Goal: Information Seeking & Learning: Learn about a topic

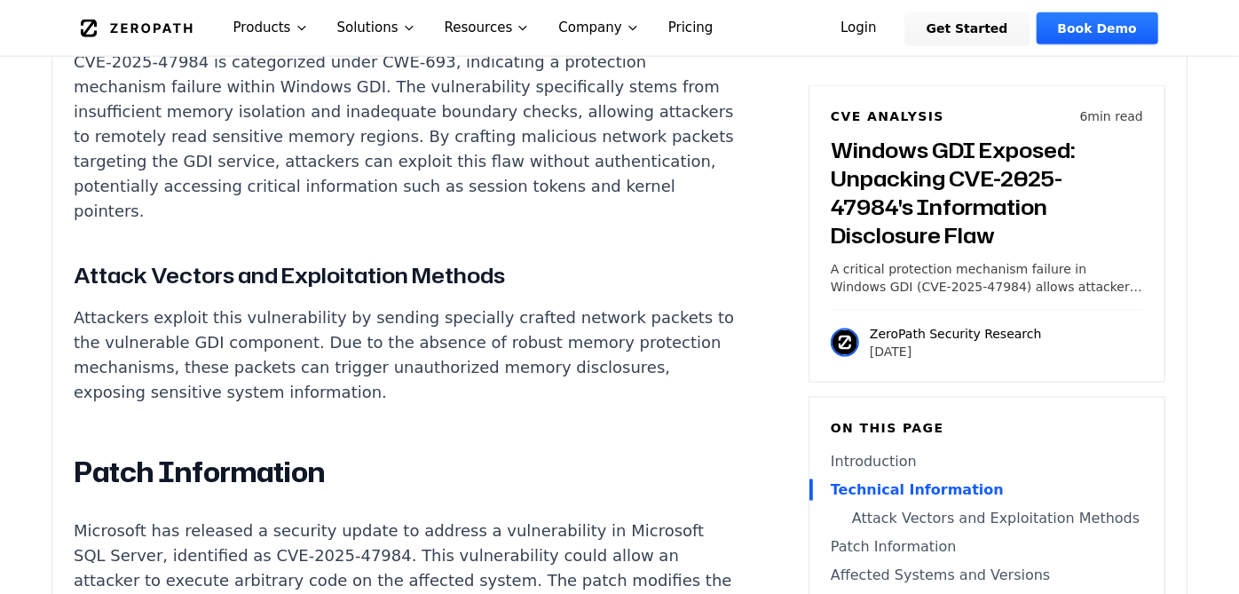
scroll to position [1478, 0]
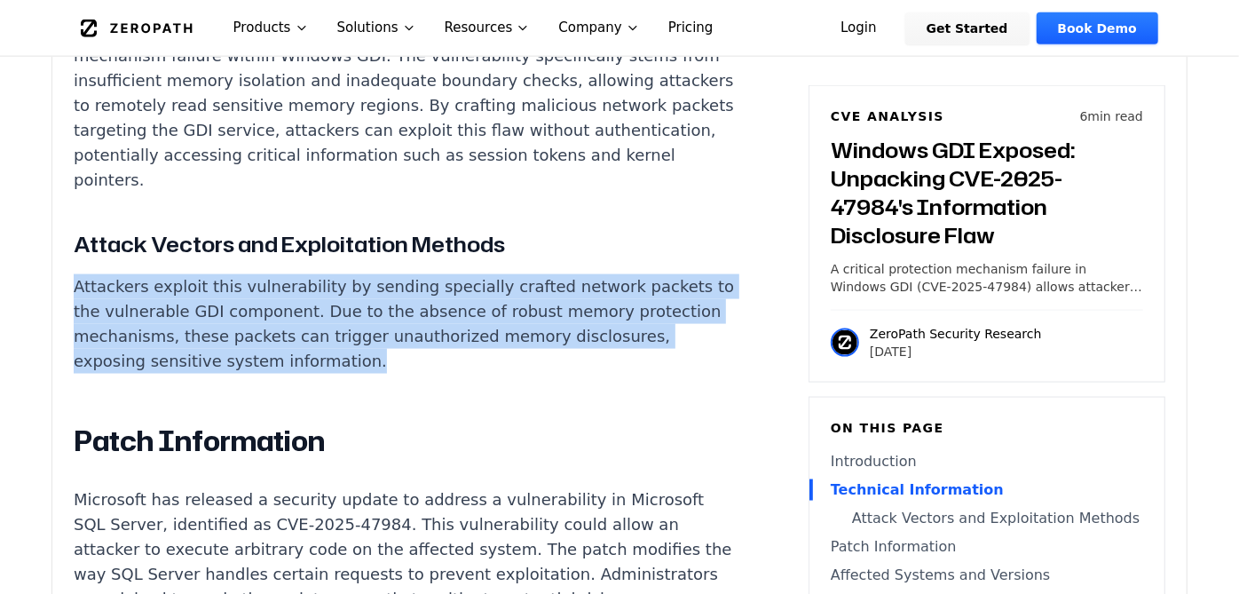
drag, startPoint x: 445, startPoint y: 345, endPoint x: 64, endPoint y: 273, distance: 387.4
click at [64, 273] on div "Experimental AI-Generated Content This CVE analysis is an experimental publicat…" at bounding box center [619, 299] width 1134 height 2550
copy p "Attackers exploit this vulnerability by sending specially crafted network packe…"
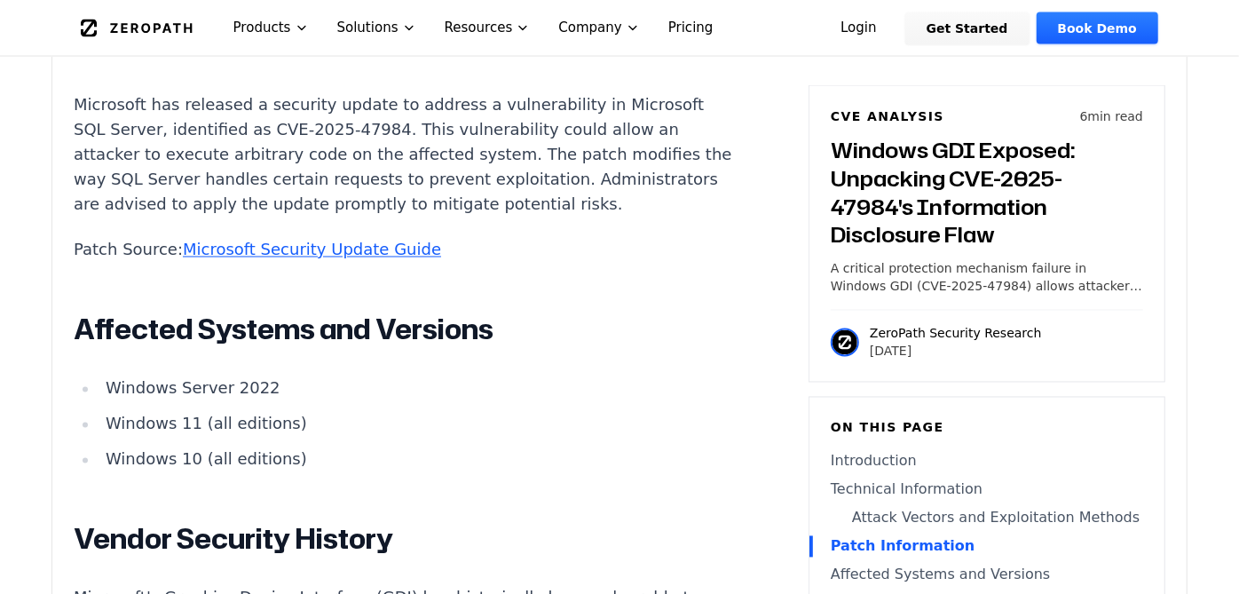
scroll to position [1972, 0]
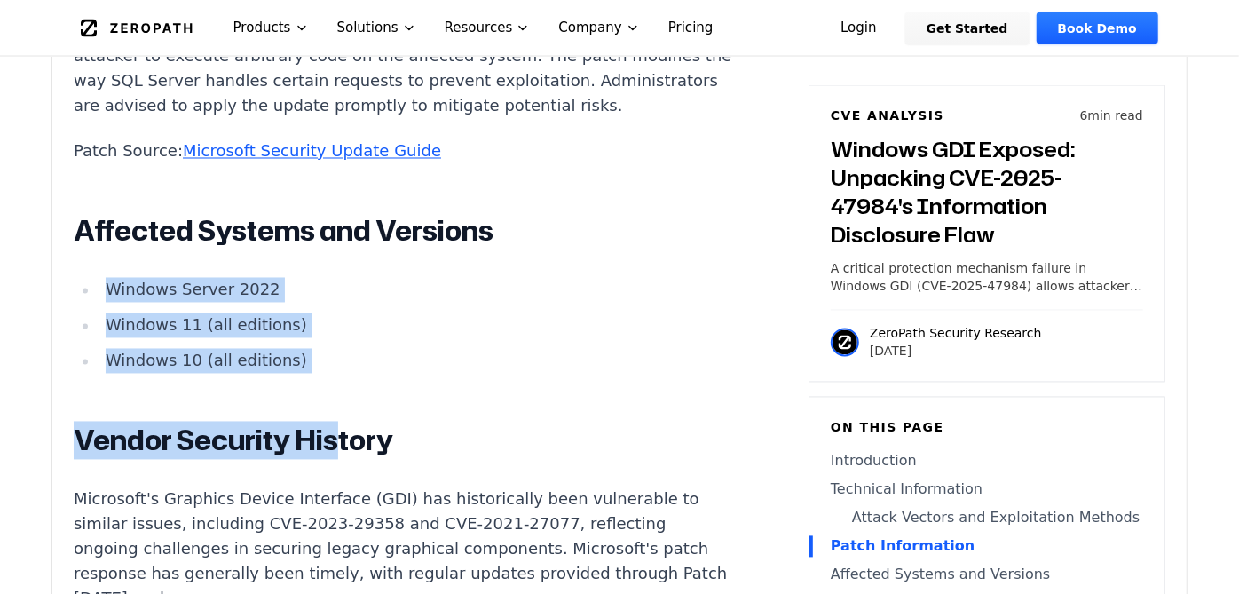
drag, startPoint x: 323, startPoint y: 380, endPoint x: 111, endPoint y: 292, distance: 229.6
click at [111, 292] on div "Introduction Windows Graphics Device Interface (GDI) has once again come under …" at bounding box center [404, 116] width 660 height 1786
drag, startPoint x: 111, startPoint y: 292, endPoint x: 348, endPoint y: 362, distance: 247.1
click at [348, 362] on li "Windows 10 (all editions)" at bounding box center [416, 361] width 635 height 25
click at [302, 368] on li "Windows 10 (all editions)" at bounding box center [416, 361] width 635 height 25
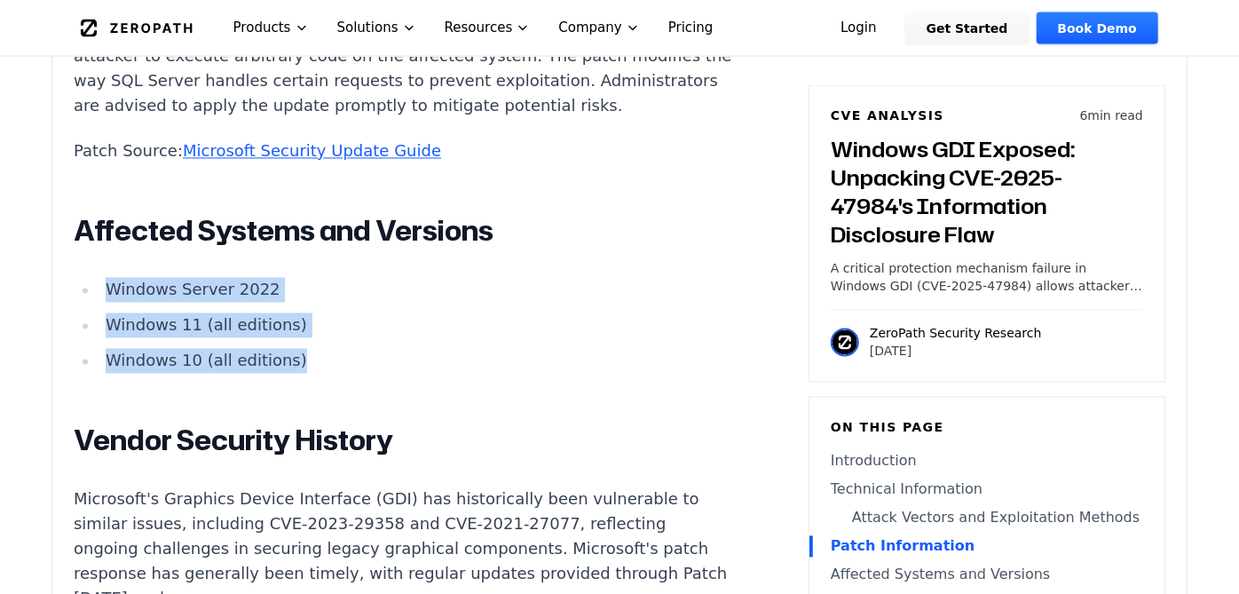
drag, startPoint x: 286, startPoint y: 362, endPoint x: 106, endPoint y: 291, distance: 192.8
click at [106, 291] on ul "Windows Server 2022 Windows 11 (all editions) Windows 10 (all editions)" at bounding box center [404, 326] width 660 height 96
copy ul "Windows Server 2022 Windows 11 (all editions) Windows 10 (all editions)"
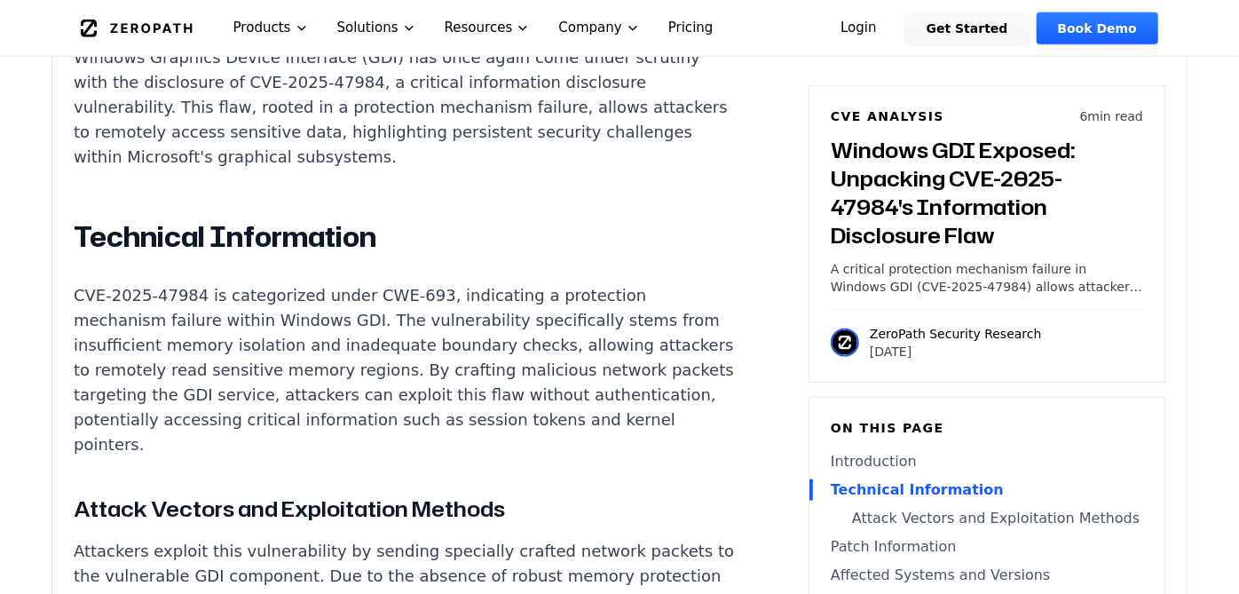
scroll to position [1183, 0]
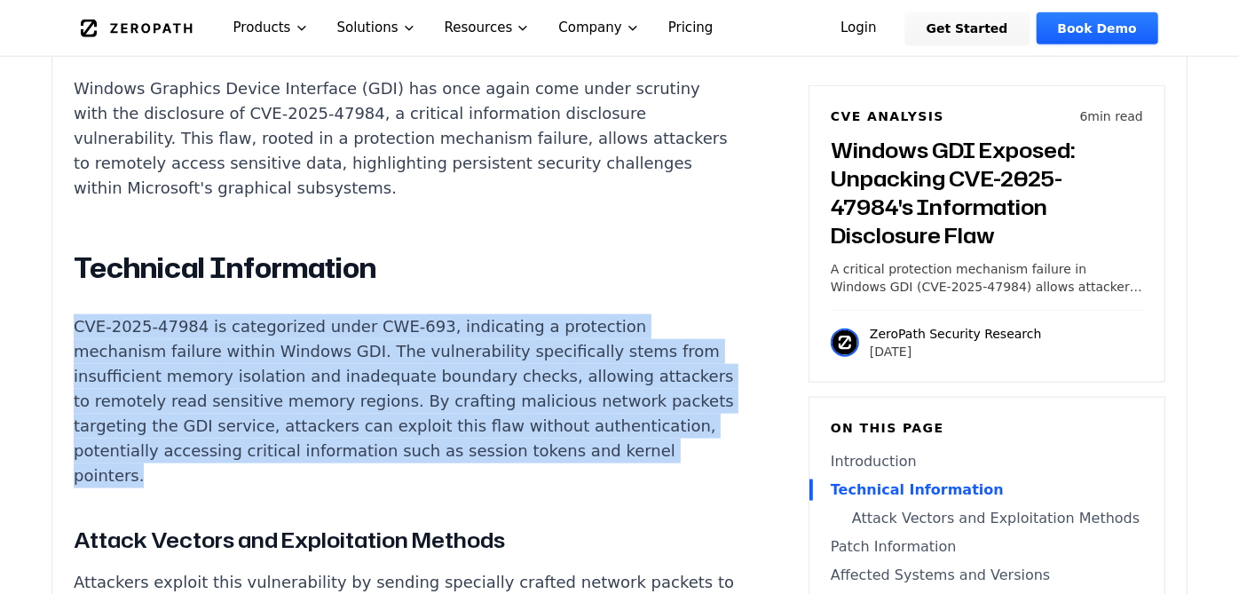
drag, startPoint x: 338, startPoint y: 459, endPoint x: 65, endPoint y: 310, distance: 311.3
click at [65, 310] on div "Experimental AI-Generated Content This CVE analysis is an experimental publicat…" at bounding box center [619, 594] width 1134 height 2550
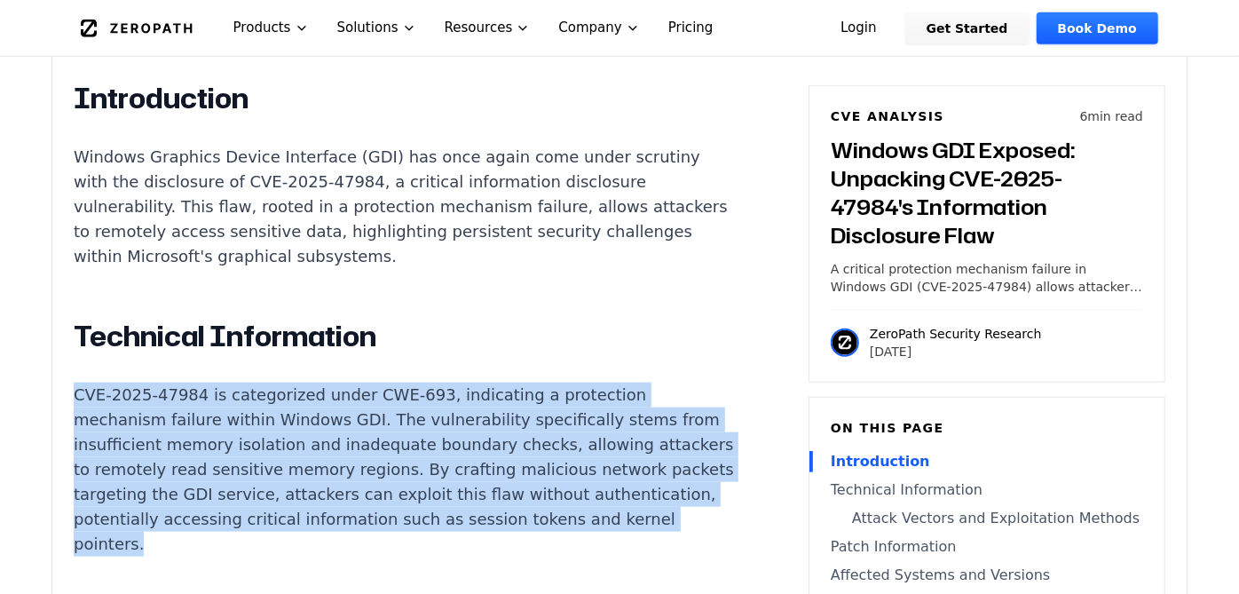
scroll to position [1084, 0]
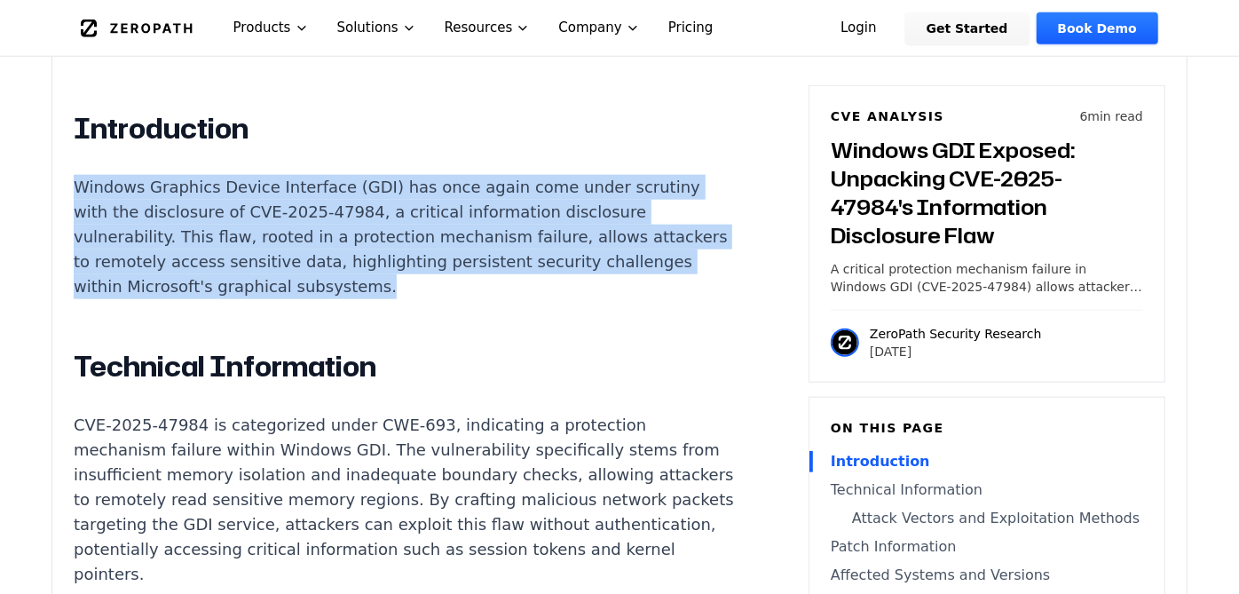
drag, startPoint x: 479, startPoint y: 272, endPoint x: 63, endPoint y: 168, distance: 429.2
copy p "Windows Graphics Device Interface (GDI) has once again come under scrutiny with…"
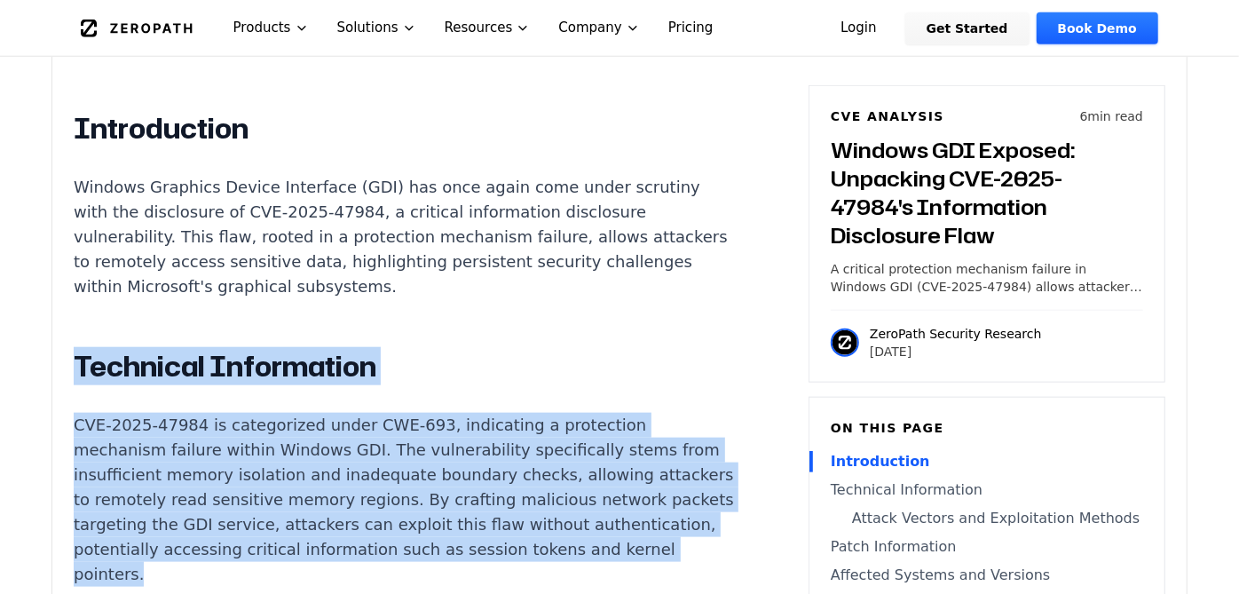
drag, startPoint x: 76, startPoint y: 343, endPoint x: 348, endPoint y: 552, distance: 342.4
copy div "Technical Information CVE-2025-47984 is categorized under CWE-693, indicating a…"
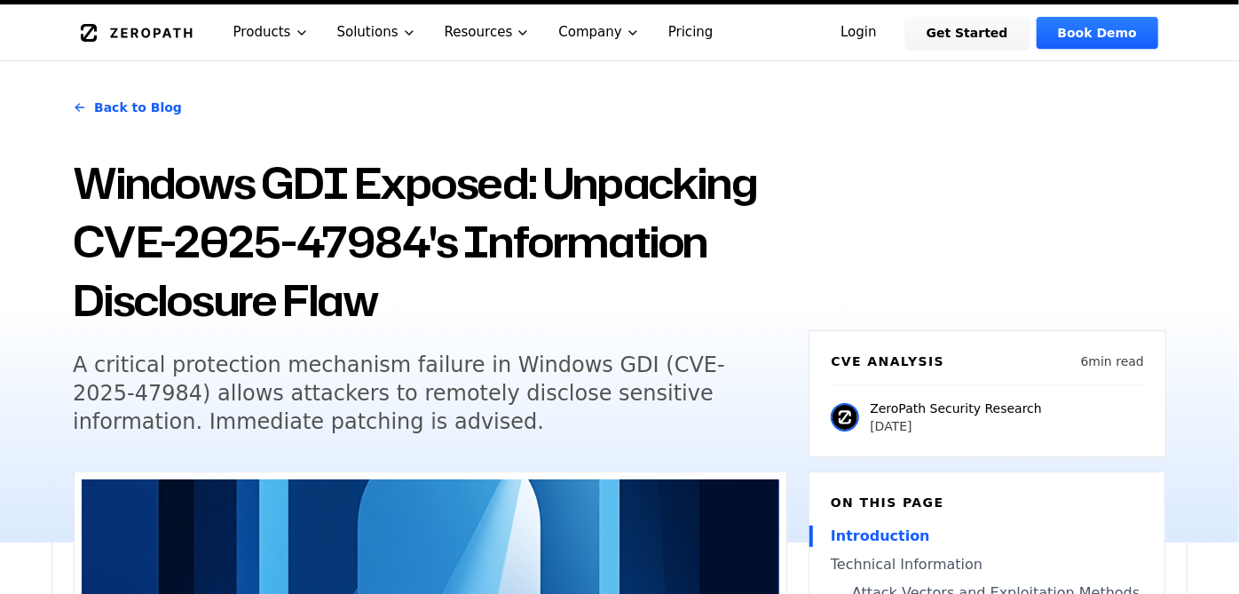
scroll to position [0, 0]
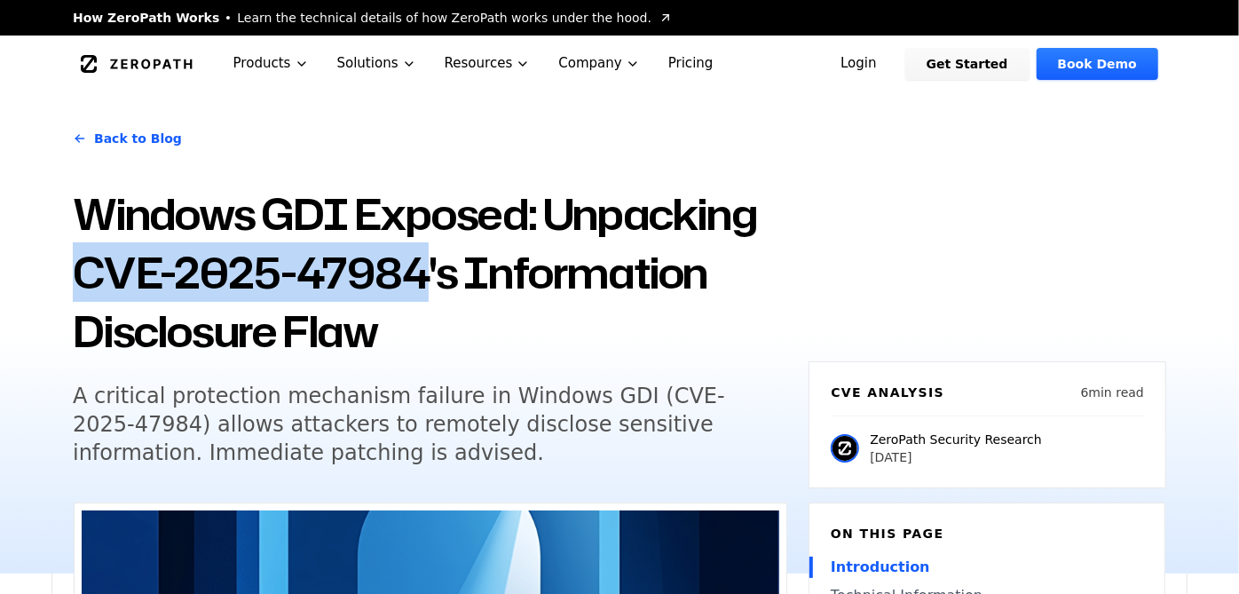
drag, startPoint x: 417, startPoint y: 276, endPoint x: 73, endPoint y: 264, distance: 344.5
click at [73, 264] on h1 "Windows GDI Exposed: Unpacking CVE-2025-47984's Information Disclosure Flaw" at bounding box center [430, 273] width 714 height 176
copy h1 "CVE-2025-47984"
